Goal: Task Accomplishment & Management: Use online tool/utility

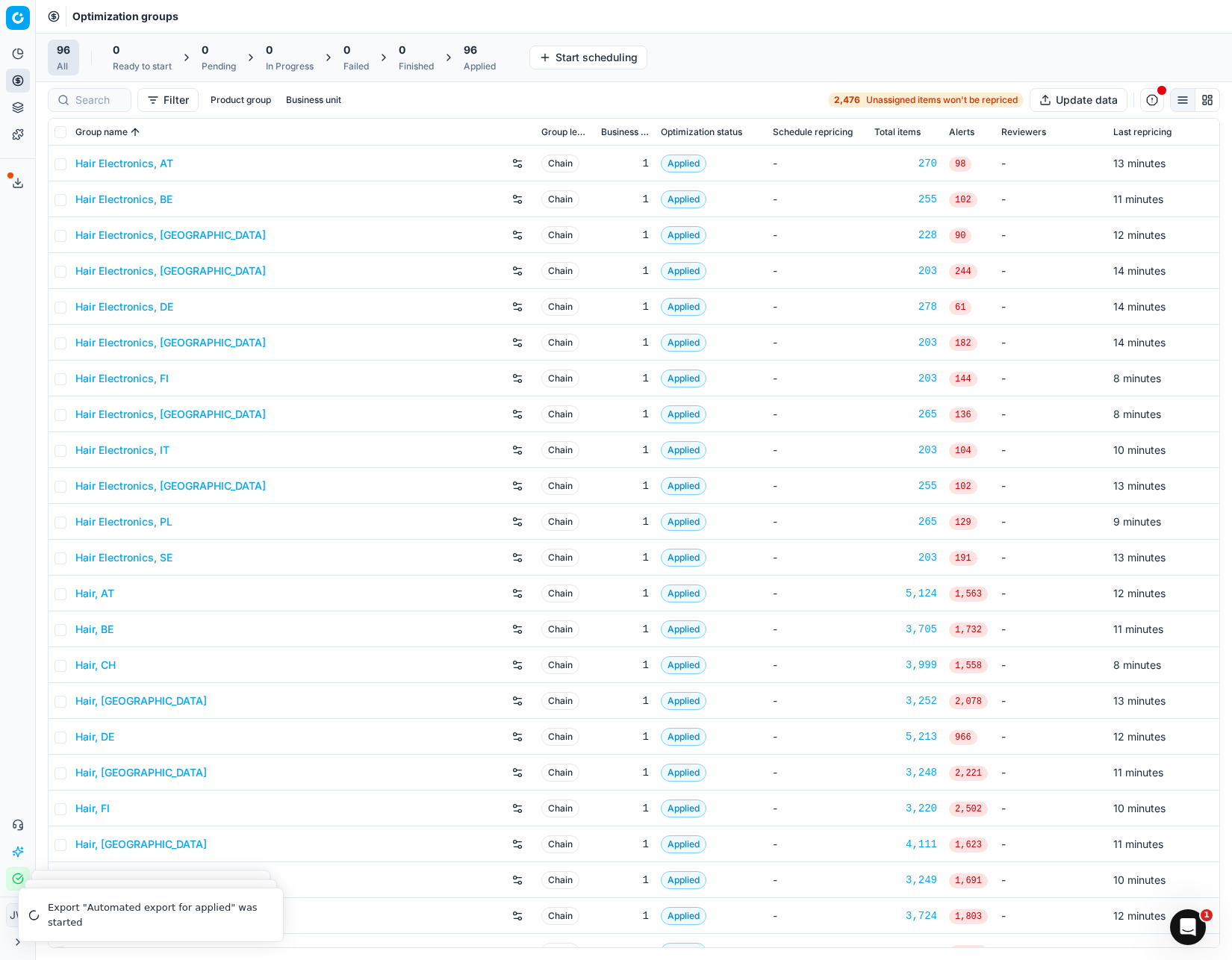
click at [474, 49] on span "96" at bounding box center [470, 49] width 14 height 15
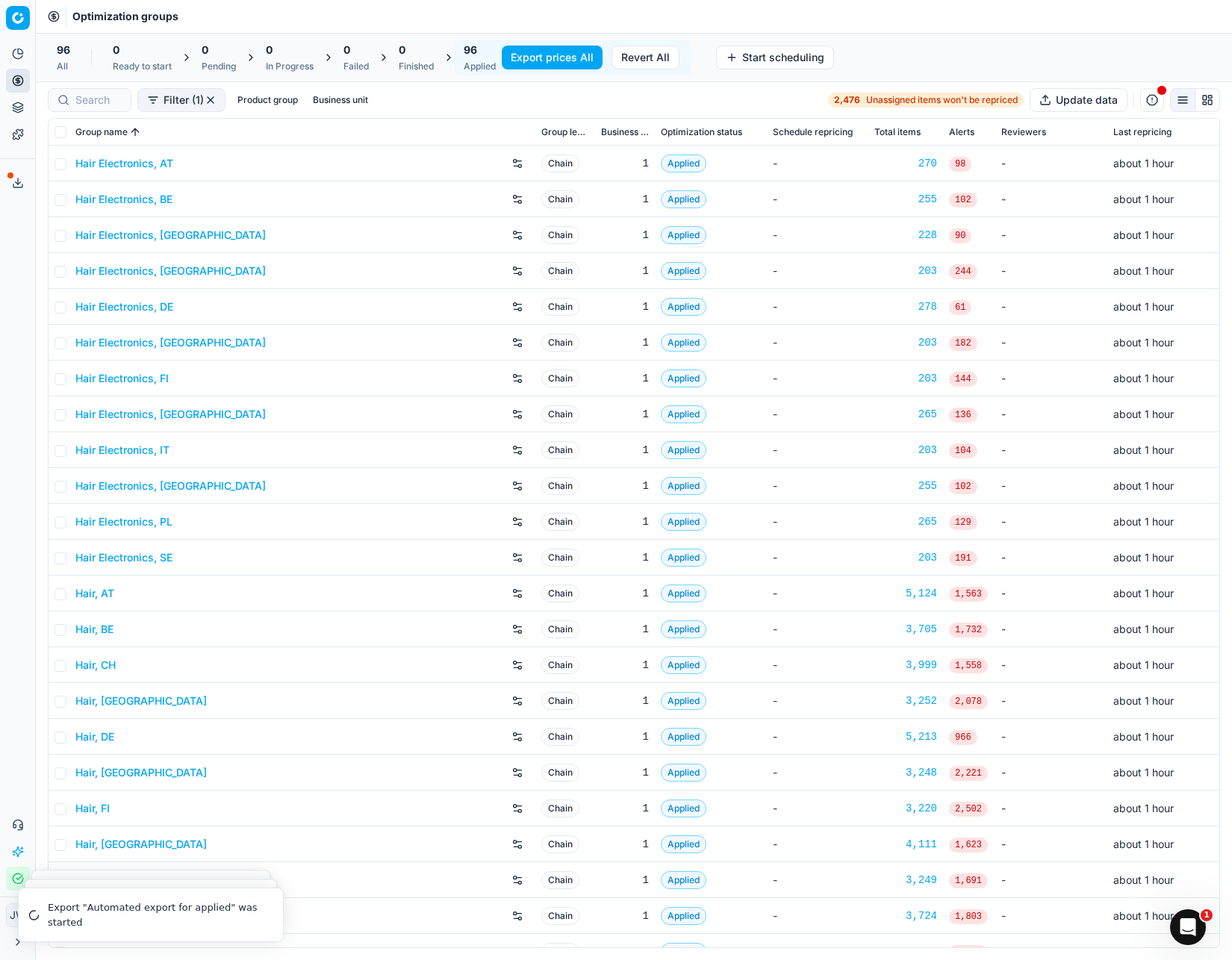
click at [535, 62] on button "Export prices All" at bounding box center [552, 57] width 100 height 24
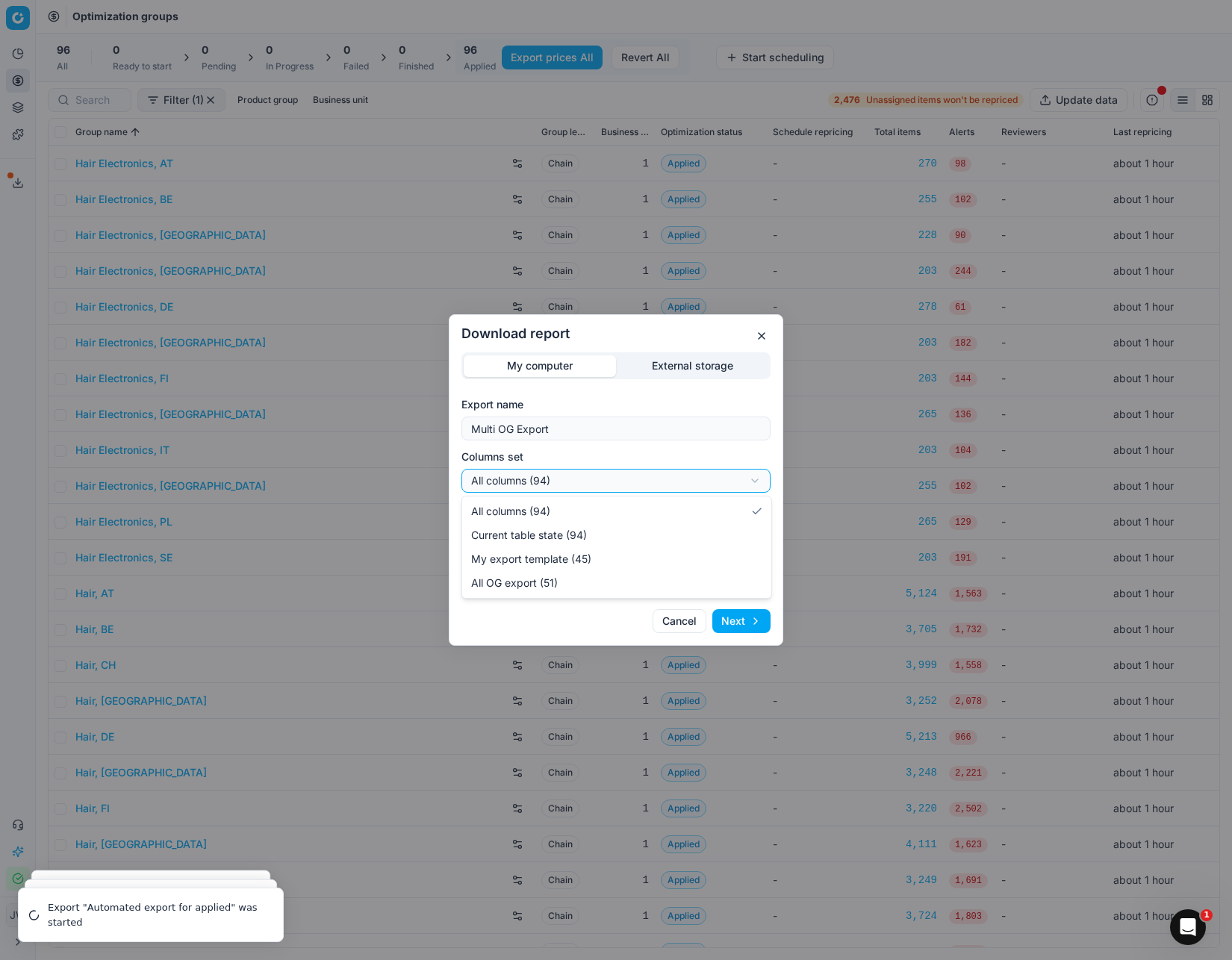
click at [543, 485] on div "Download report My computer External storage Export name Multi OG Export Column…" at bounding box center [616, 480] width 1232 height 960
select select "custom"
click at [543, 527] on div "Download report My computer External storage Export name Multi OG Export Column…" at bounding box center [616, 480] width 1232 height 960
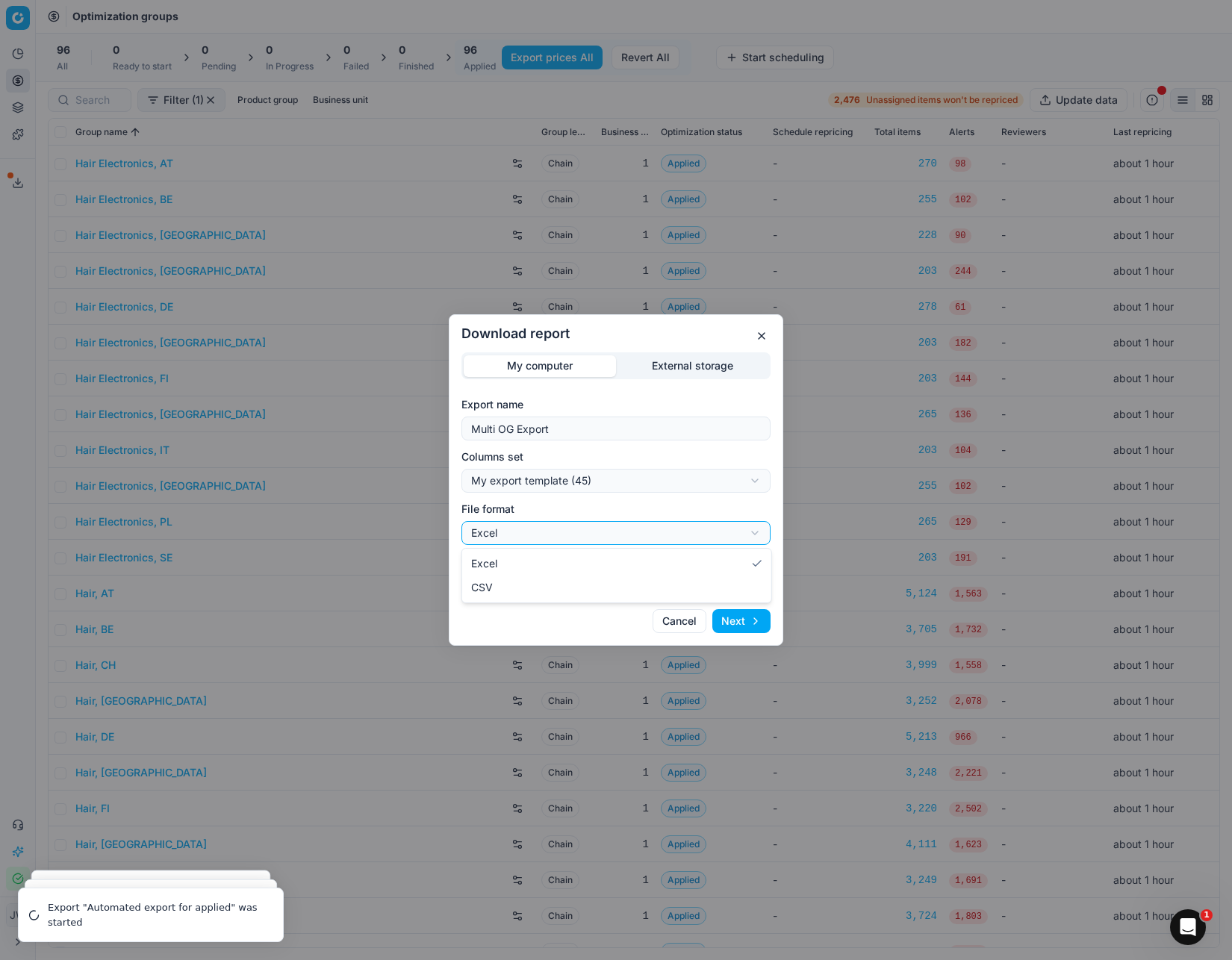
select select "csv"
click at [744, 628] on button "Next" at bounding box center [741, 621] width 58 height 24
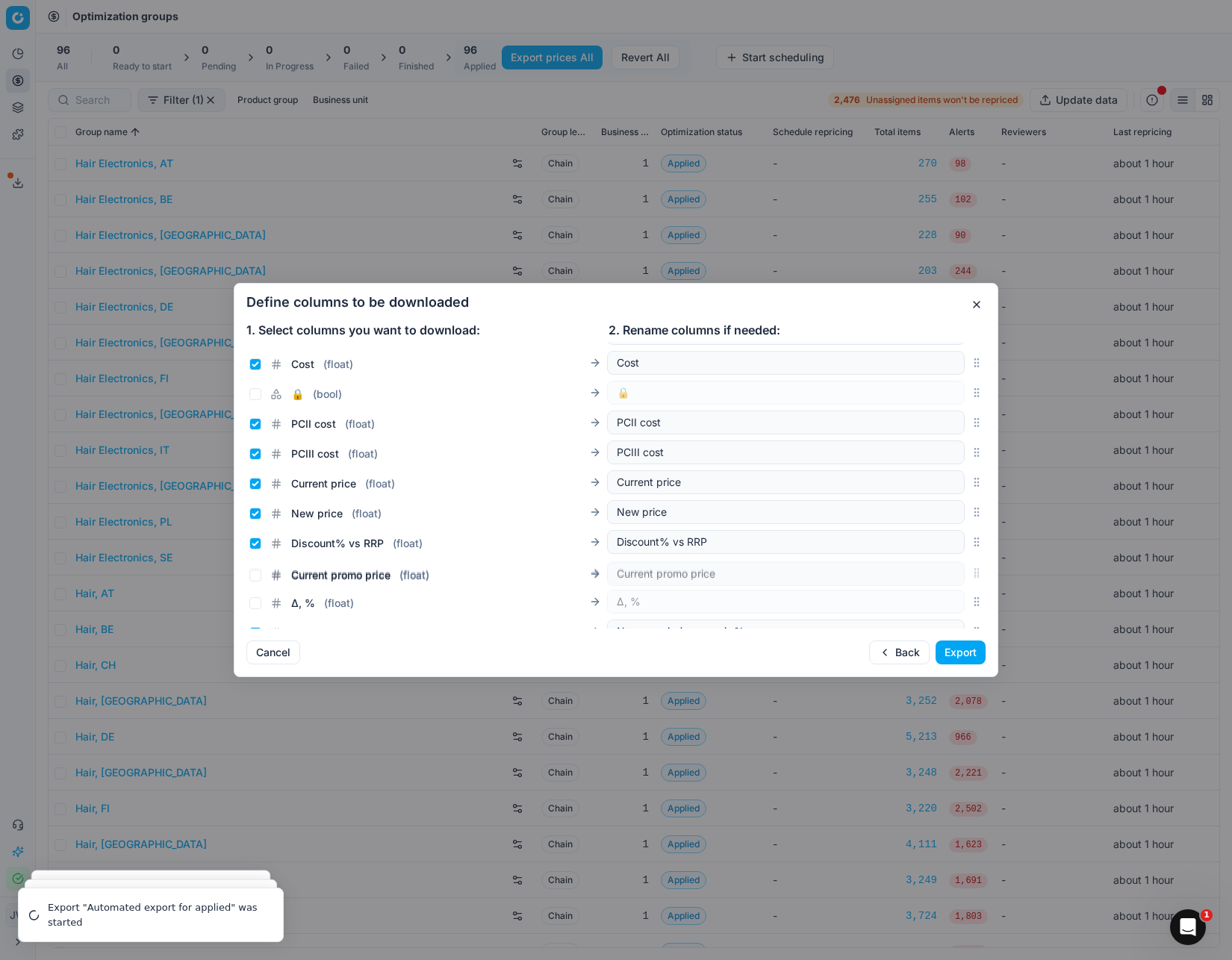
scroll to position [243, 0]
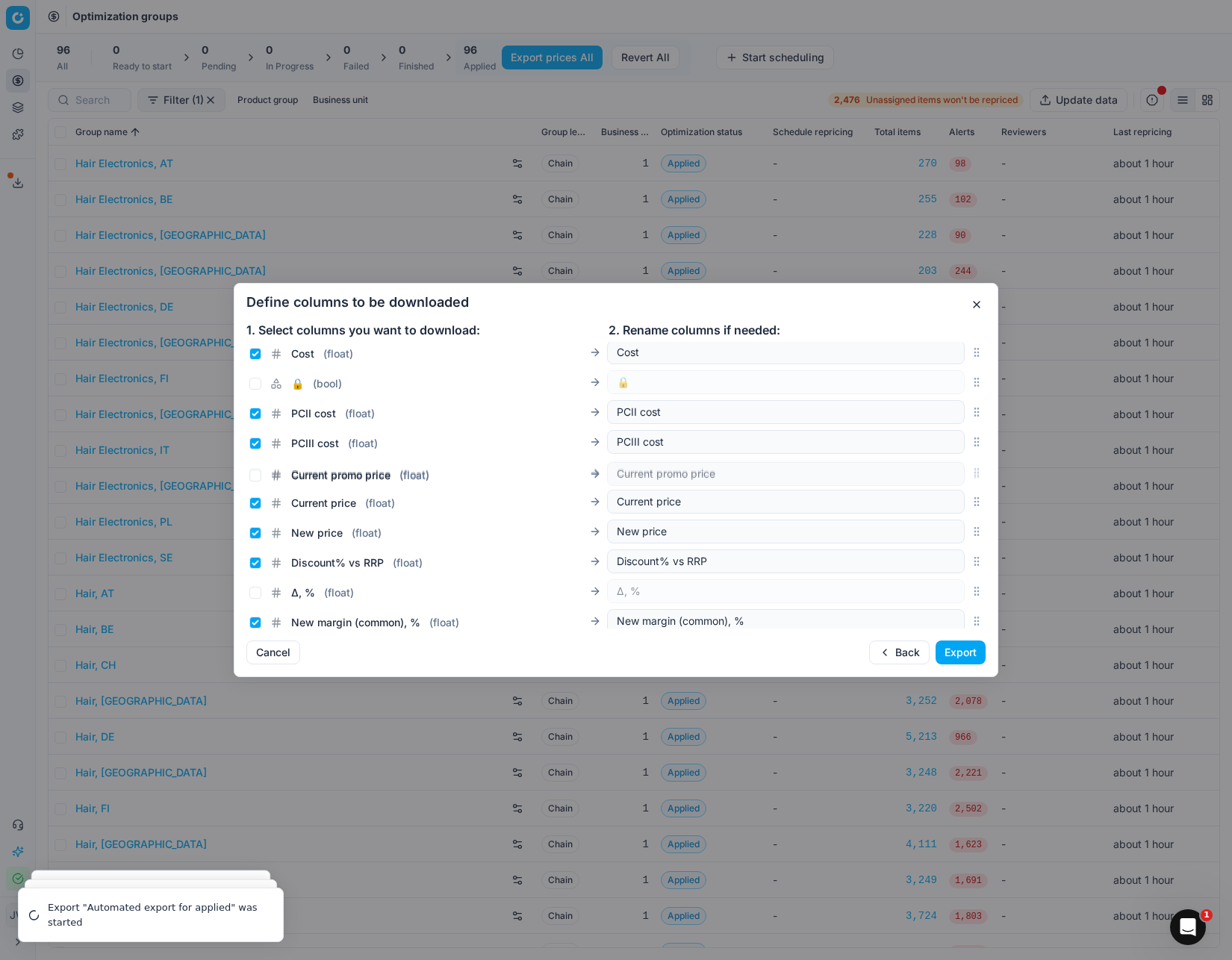
drag, startPoint x: 976, startPoint y: 481, endPoint x: 892, endPoint y: 476, distance: 84.1
click at [892, 476] on div "Current promo price ( float ) Current promo price" at bounding box center [615, 472] width 739 height 29
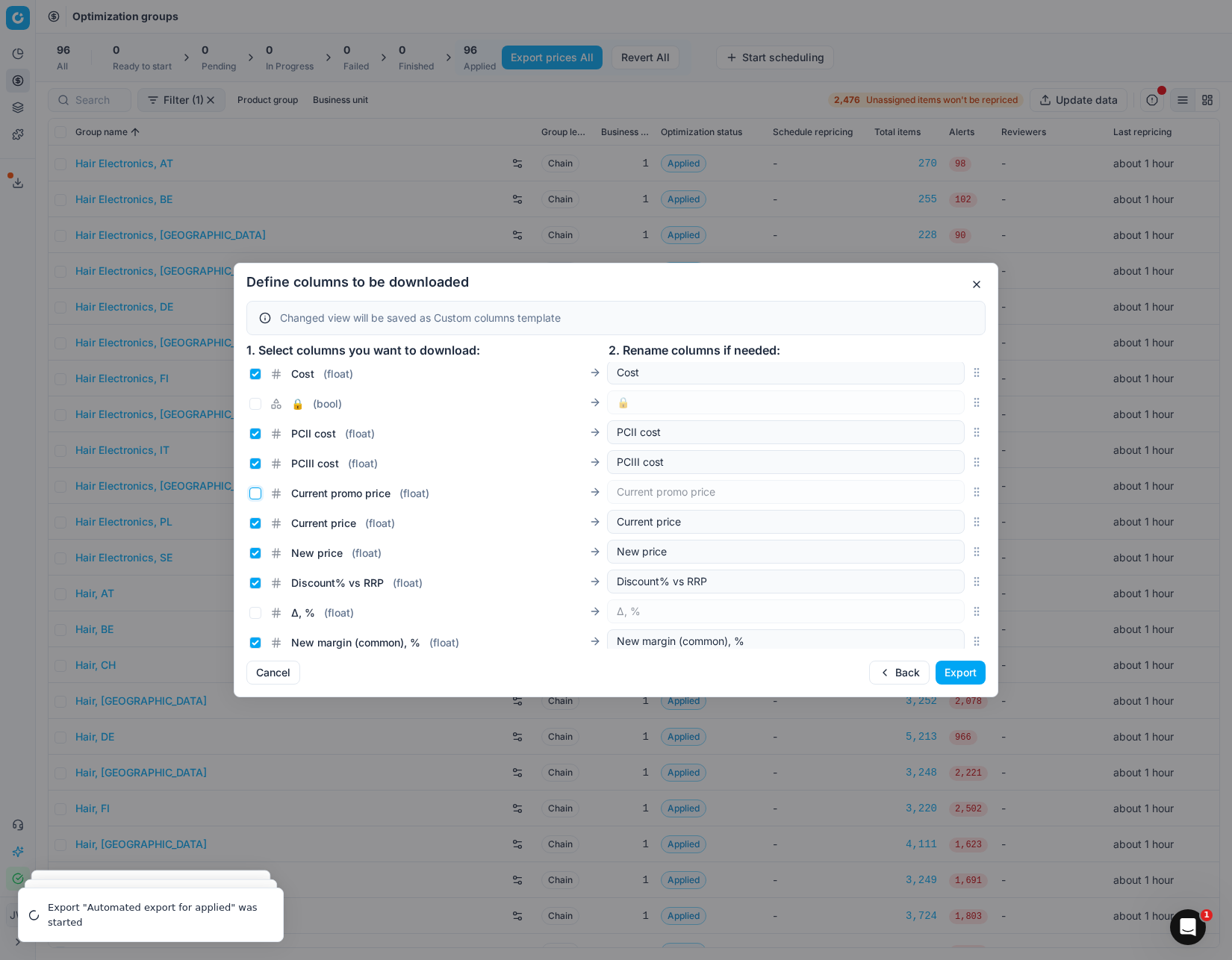
click at [254, 491] on input "Current promo price ( float )" at bounding box center [255, 493] width 12 height 12
checkbox input "true"
click at [254, 527] on input "Current price ( float )" at bounding box center [255, 523] width 12 height 12
checkbox input "false"
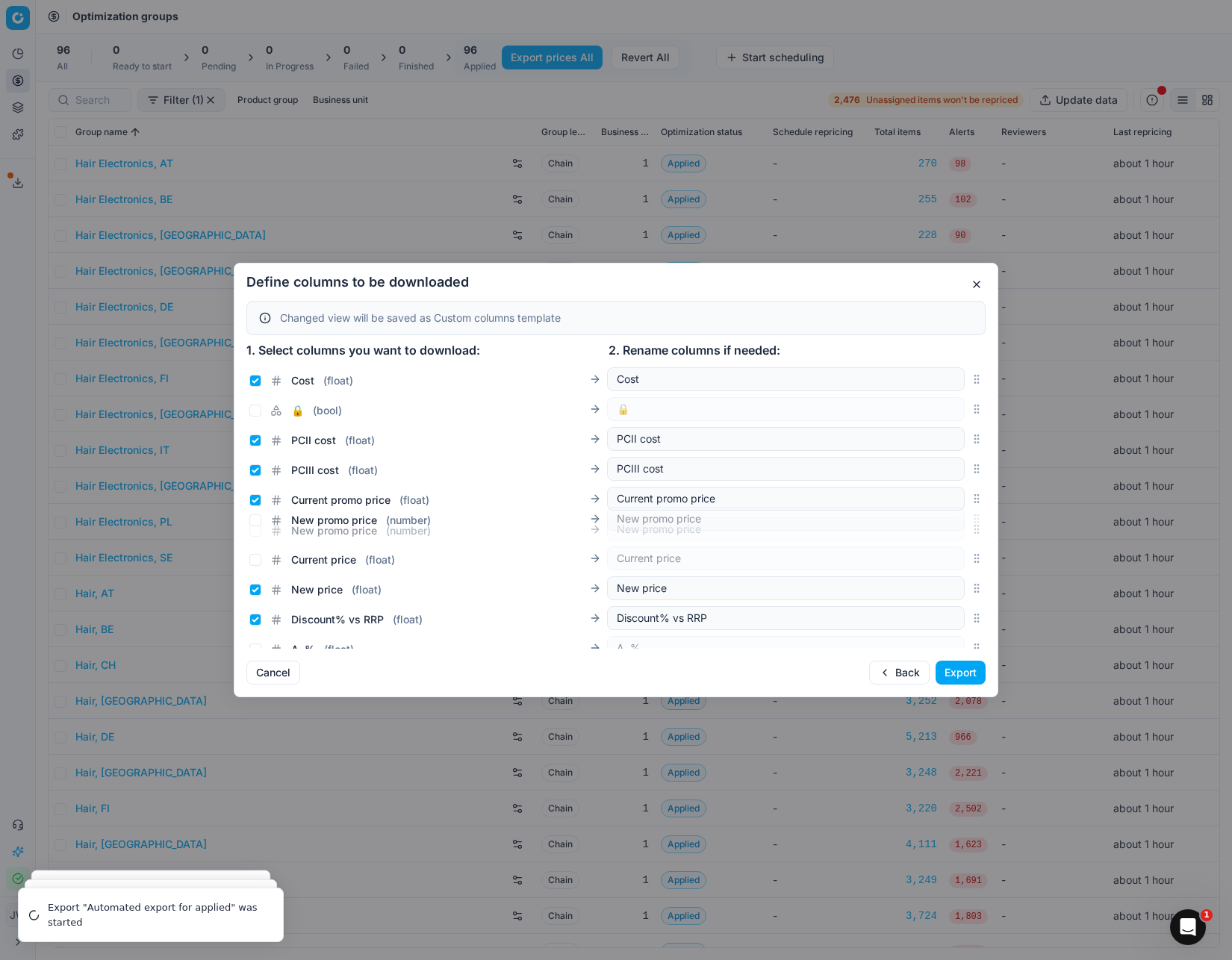
drag, startPoint x: 976, startPoint y: 491, endPoint x: 869, endPoint y: 519, distance: 110.6
click at [869, 519] on div "New promo price ( number ) New promo price" at bounding box center [615, 528] width 739 height 29
click at [255, 531] on input "New promo price ( number )" at bounding box center [255, 530] width 12 height 12
checkbox input "true"
click at [257, 558] on input "Current price ( float )" at bounding box center [255, 559] width 12 height 12
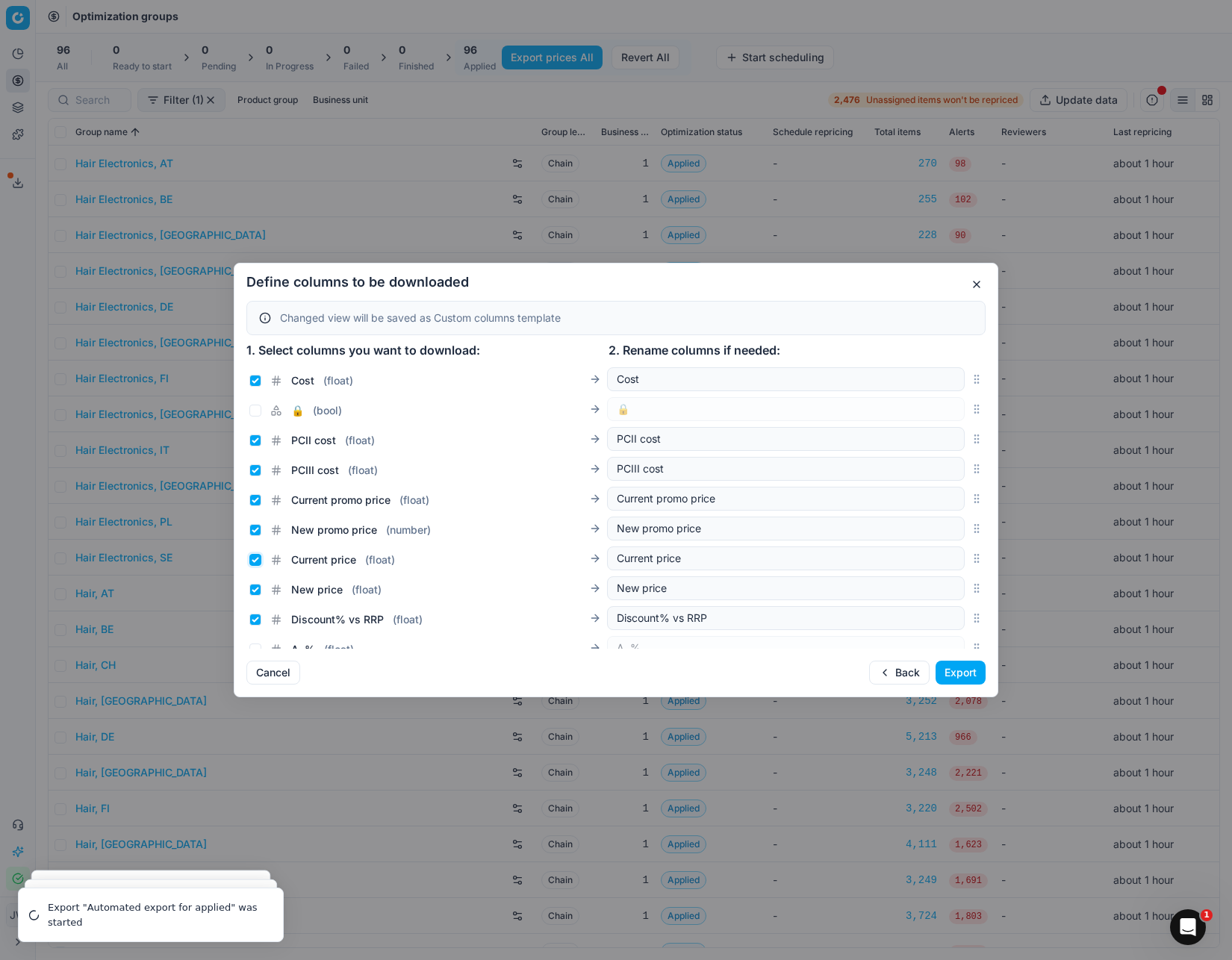
click at [255, 560] on input "Current price ( float )" at bounding box center [255, 559] width 12 height 12
checkbox input "false"
click at [255, 584] on input "New price ( float )" at bounding box center [255, 590] width 12 height 12
checkbox input "false"
click at [975, 680] on button "Export" at bounding box center [960, 672] width 50 height 24
